Goal: Find specific page/section: Find specific page/section

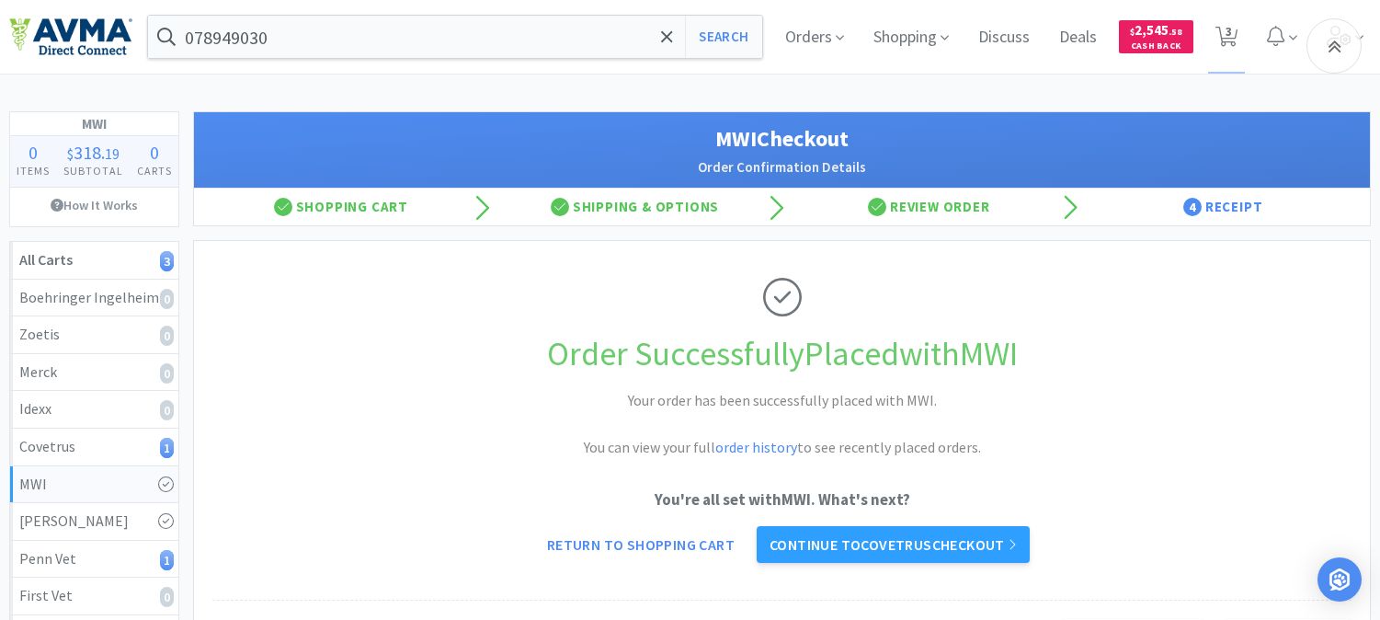
scroll to position [204, 0]
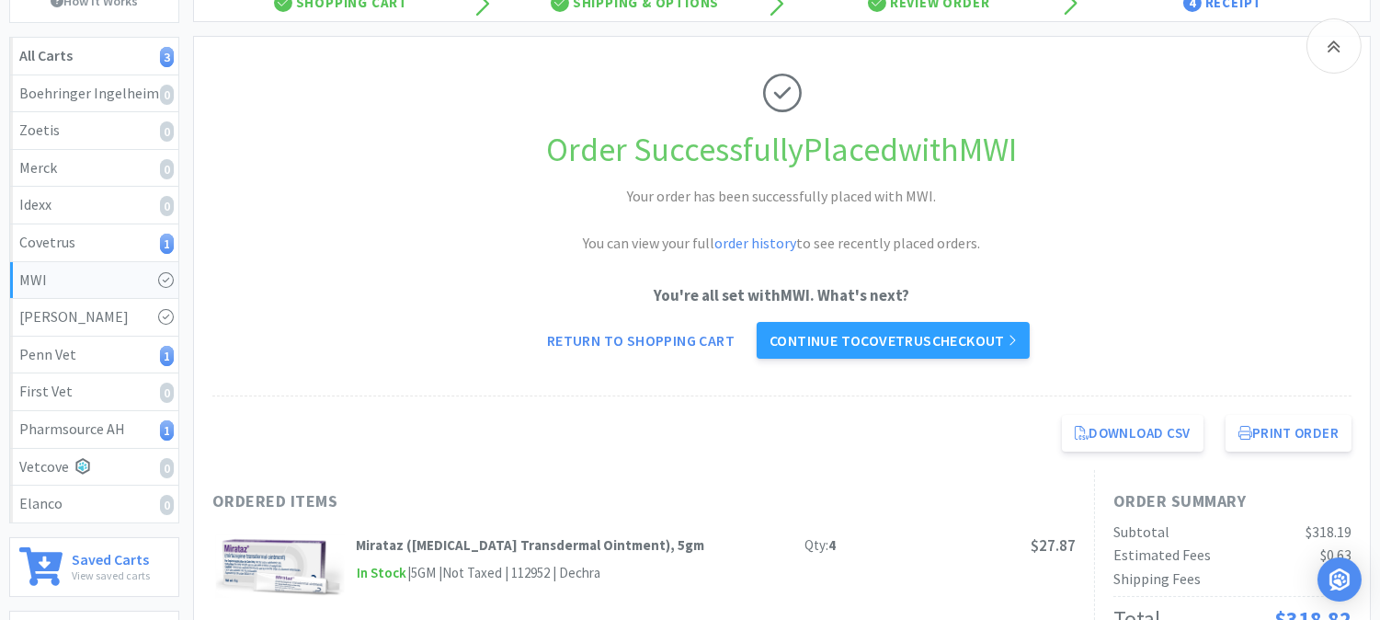
click at [519, 434] on div "Download CSV Print Order Medi-Vet Animal Health Direct Checkout for MWI [DATE] …" at bounding box center [782, 433] width 1176 height 74
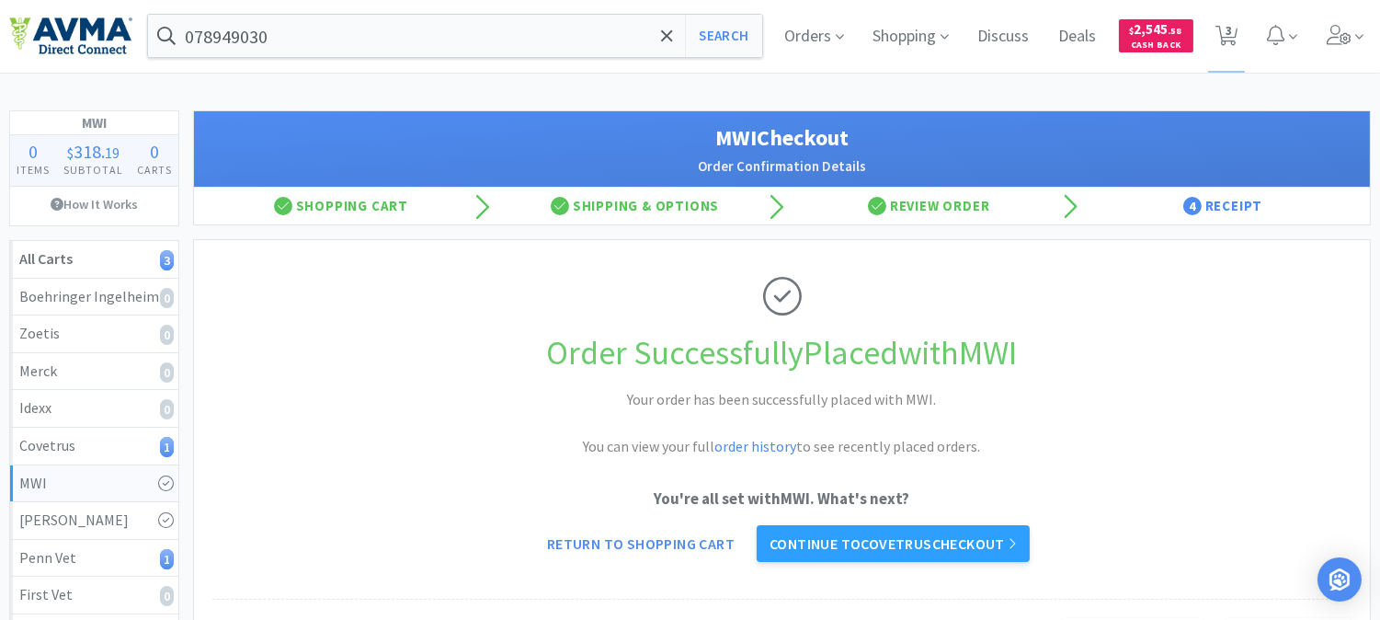
scroll to position [0, 0]
click at [319, 38] on input "078949030" at bounding box center [455, 37] width 614 height 42
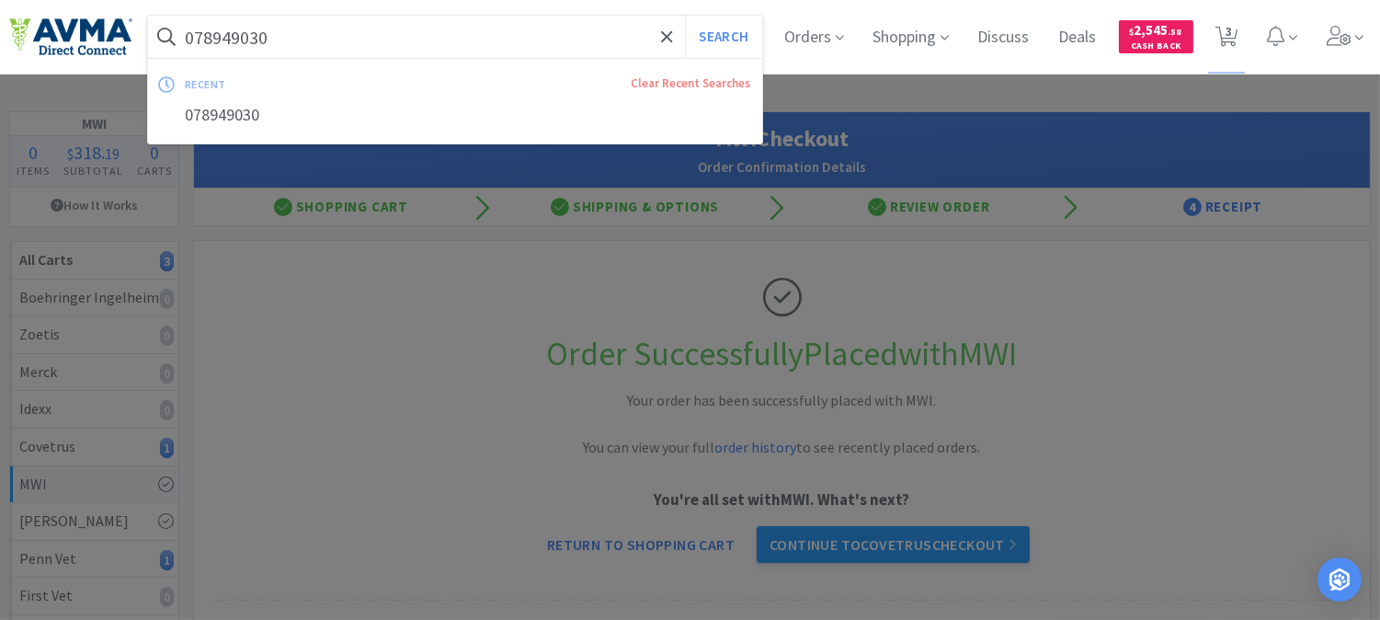
paste input "21164"
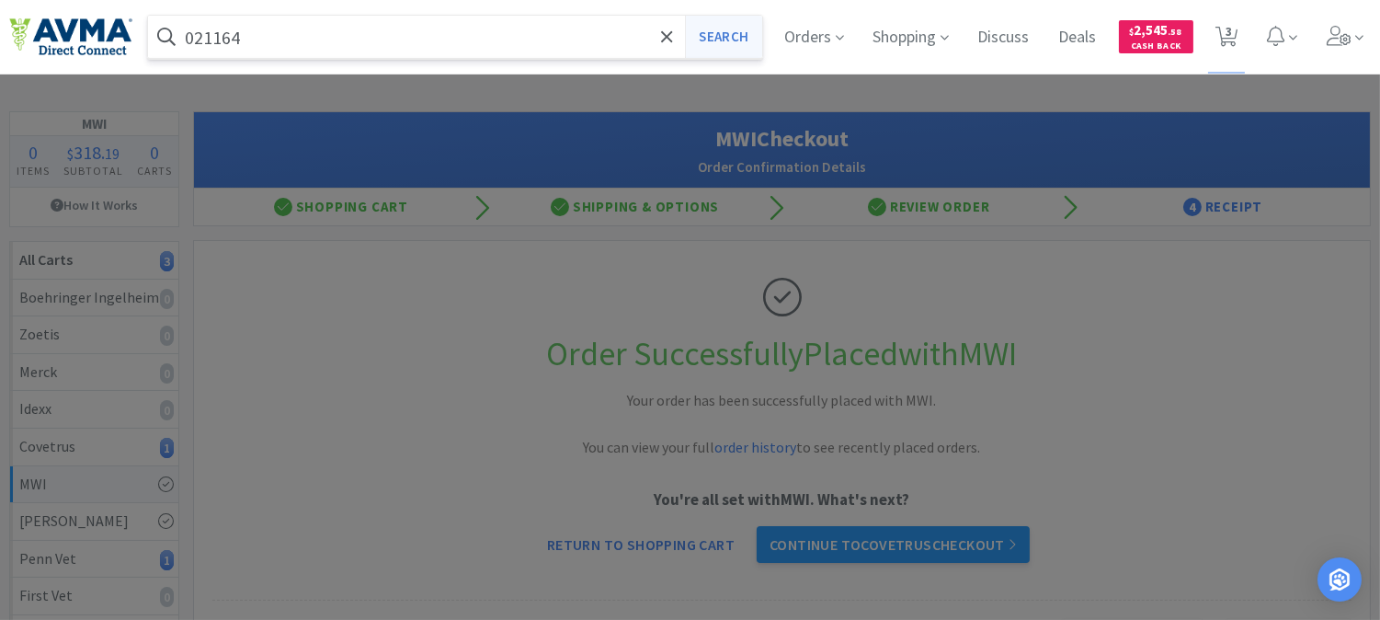
type input "021164"
click at [724, 32] on button "Search" at bounding box center [723, 37] width 76 height 42
select select "1"
select select "3"
select select "1"
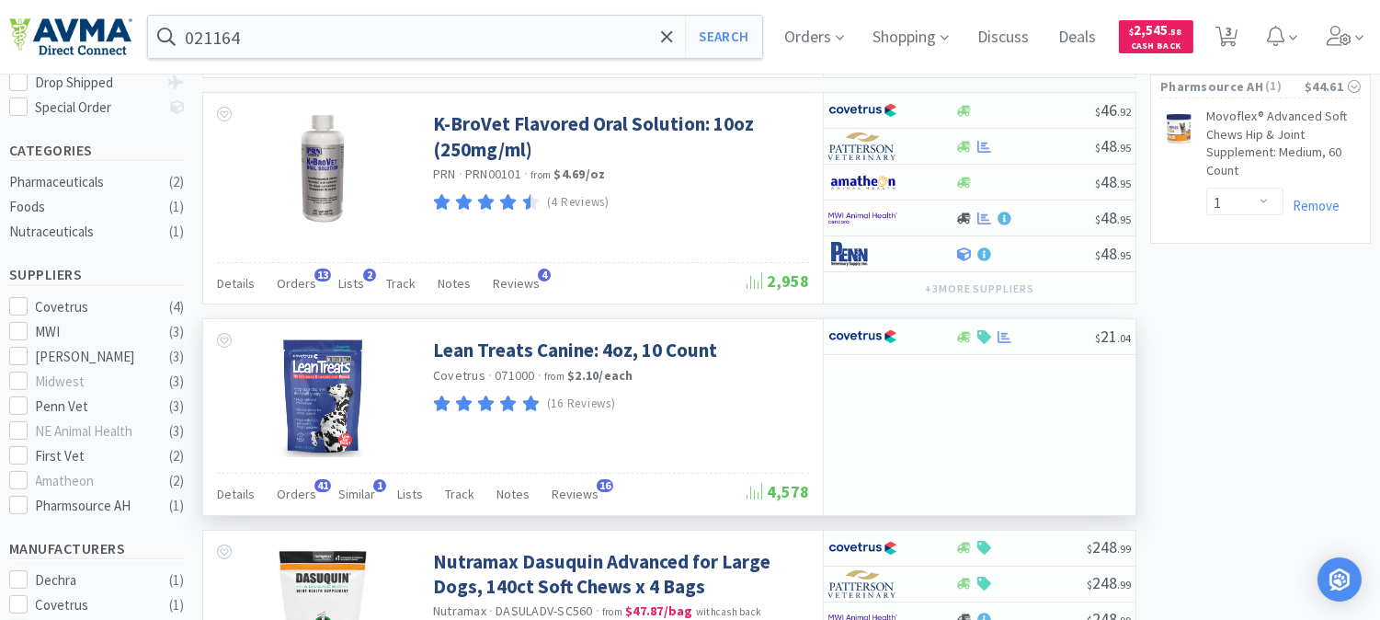
scroll to position [408, 0]
